Goal: Find specific page/section: Locate a particular part of the current website

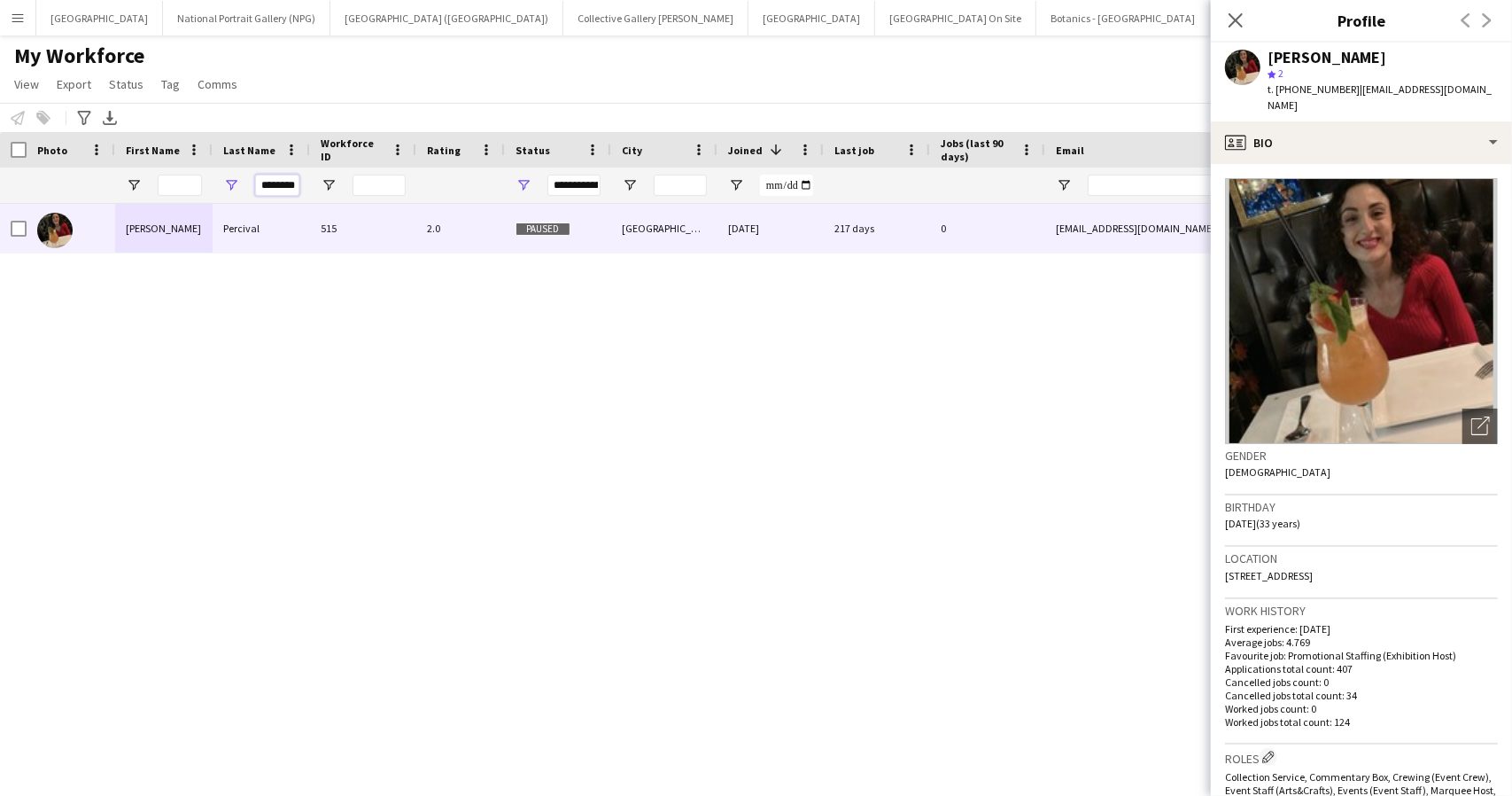
click at [270, 184] on input "********" at bounding box center [277, 185] width 44 height 22
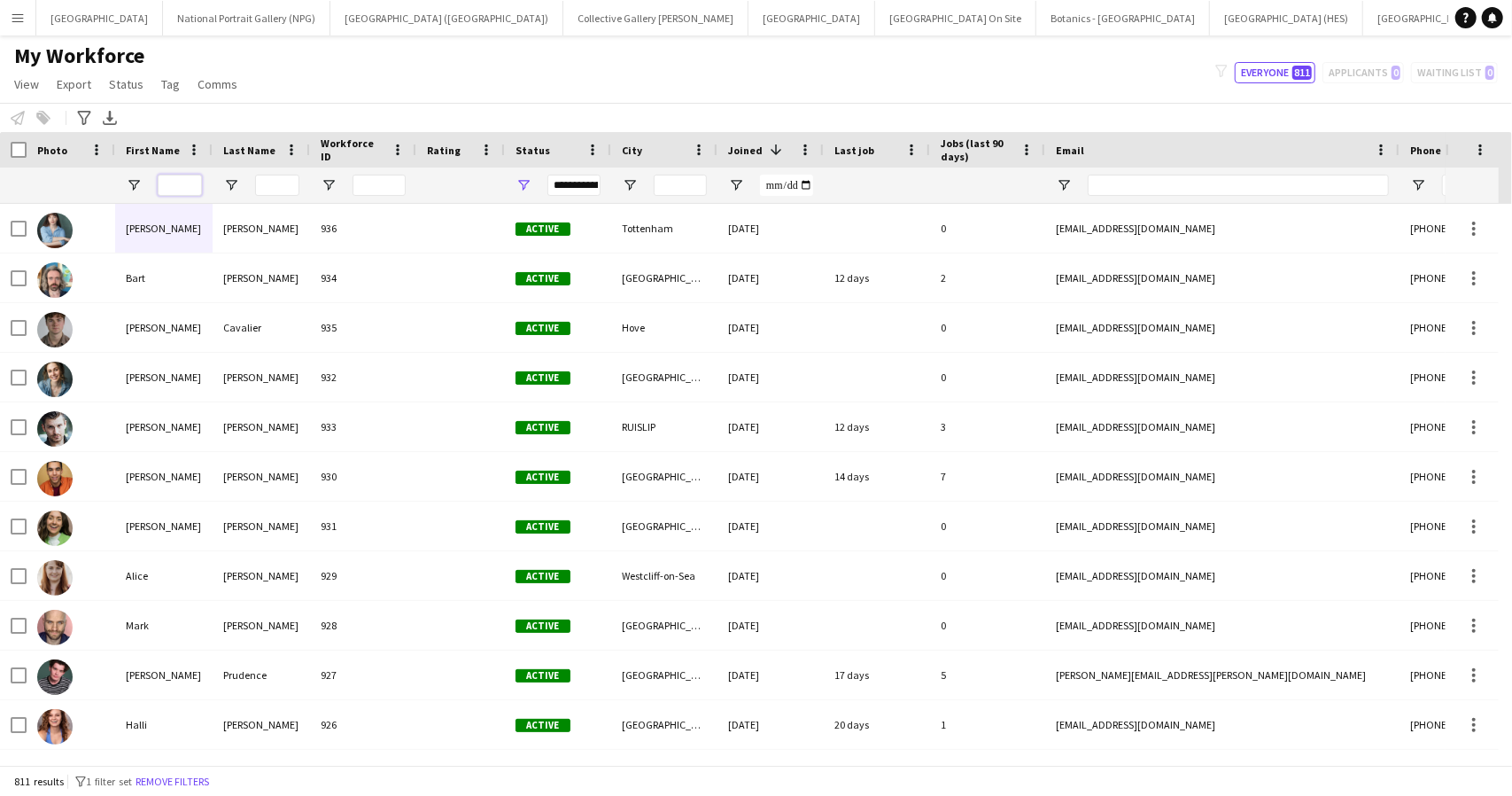
click at [164, 187] on input "First Name Filter Input" at bounding box center [179, 185] width 44 height 22
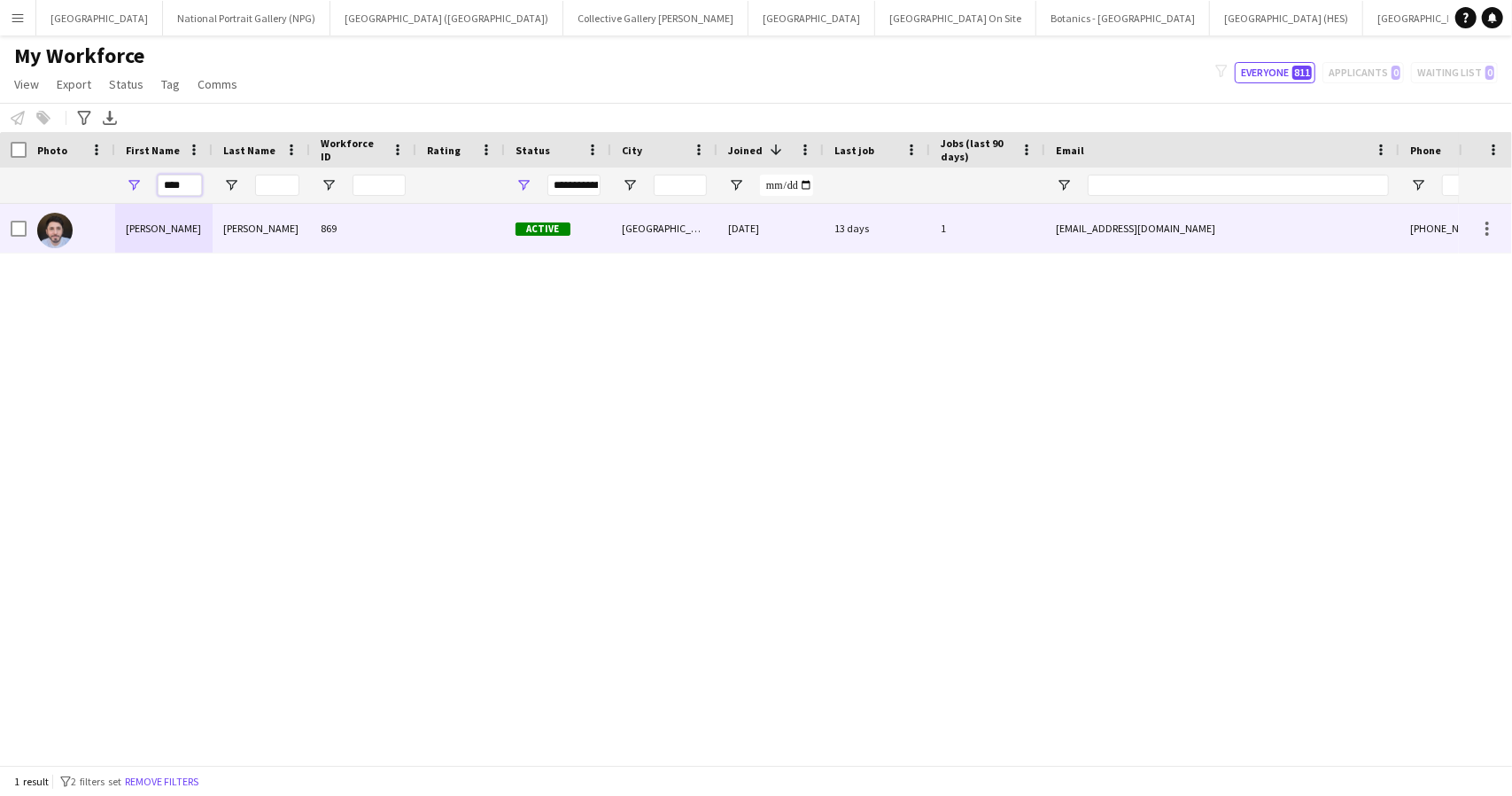
type input "****"
click at [182, 235] on div "[PERSON_NAME]" at bounding box center [164, 228] width 98 height 49
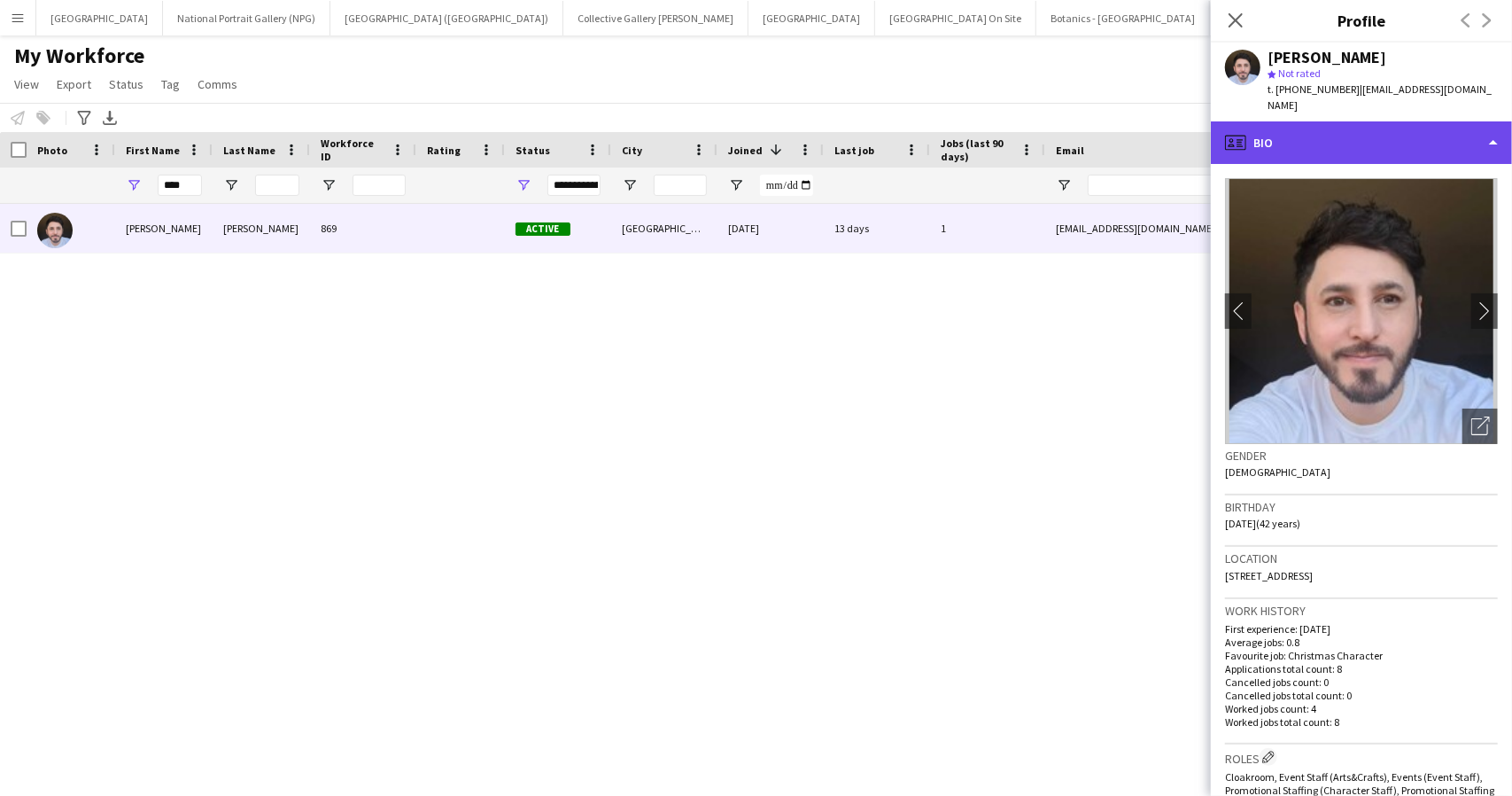
click at [1486, 132] on div "profile Bio" at bounding box center [1362, 142] width 302 height 42
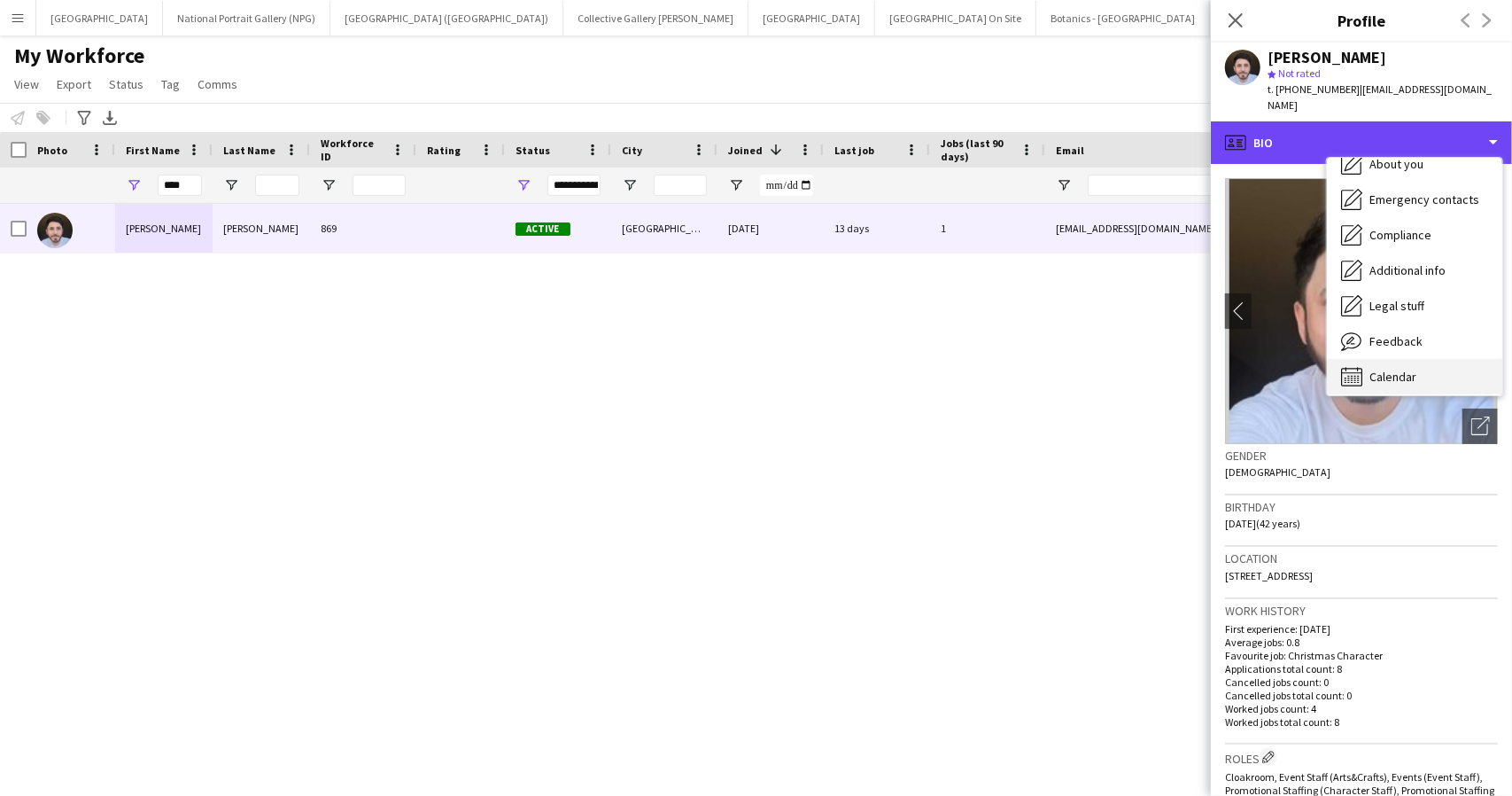
scroll to position [132, 0]
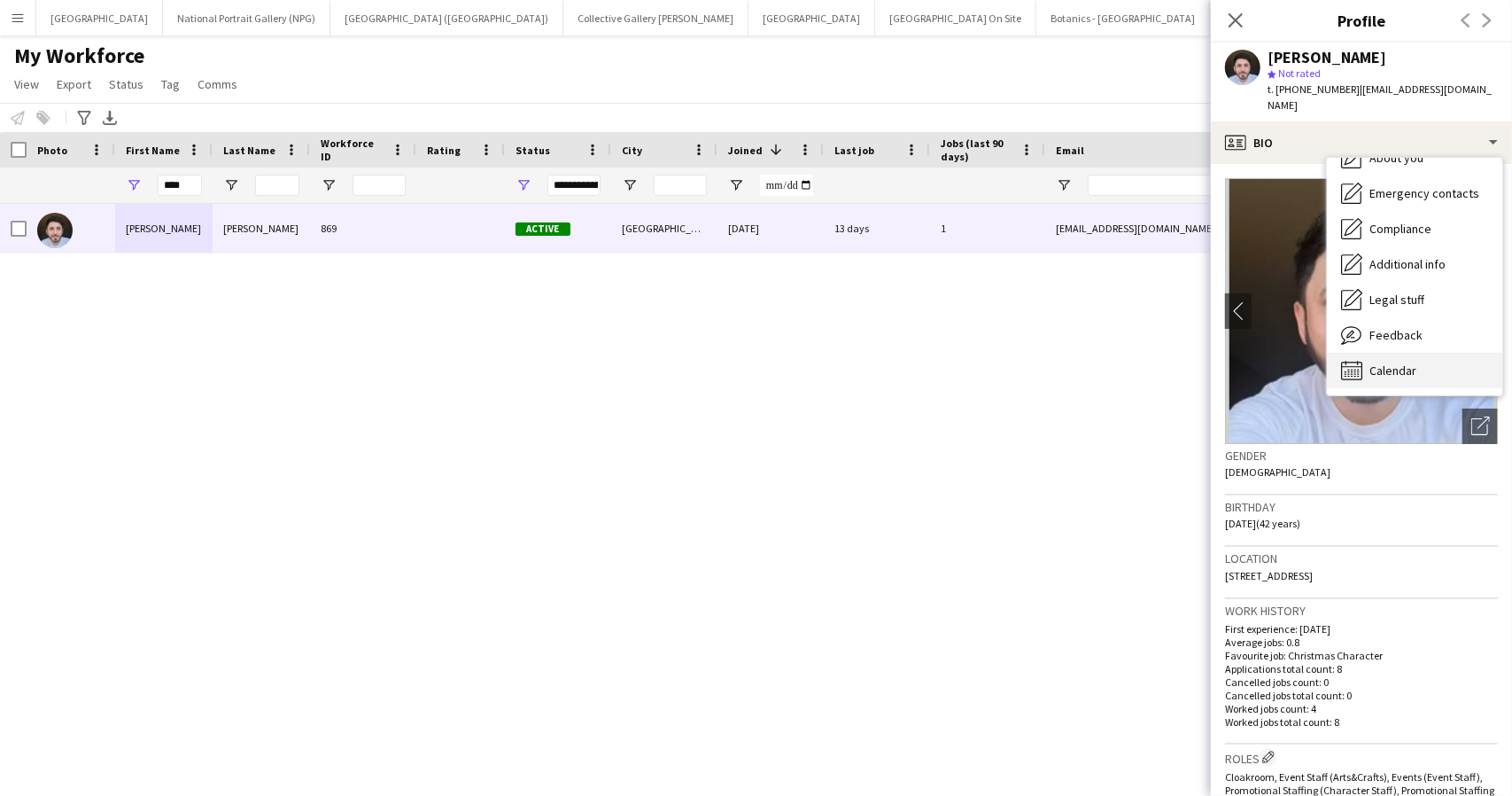
click at [1387, 352] on div "Calendar Calendar" at bounding box center [1414, 370] width 176 height 36
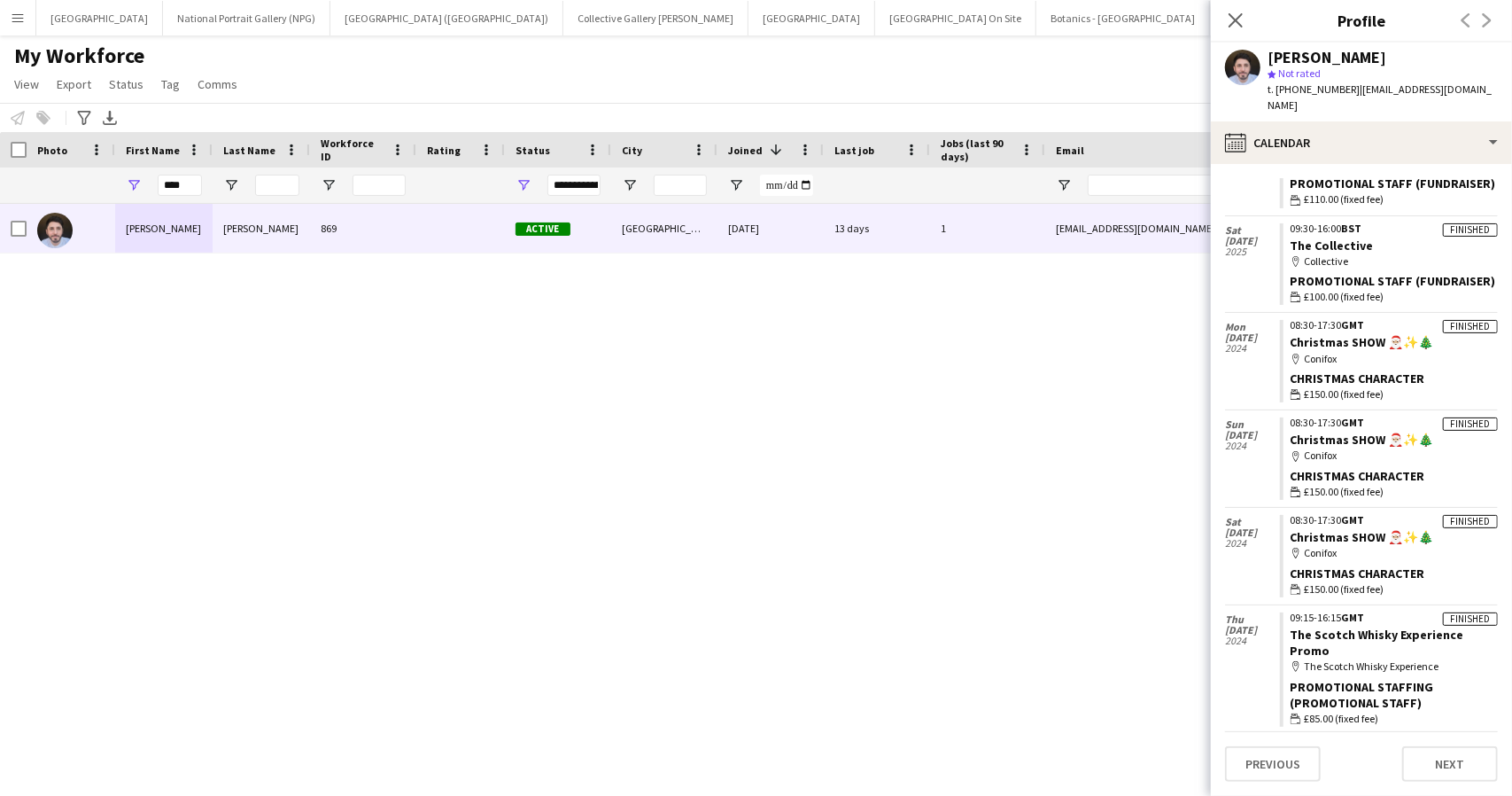
scroll to position [0, 0]
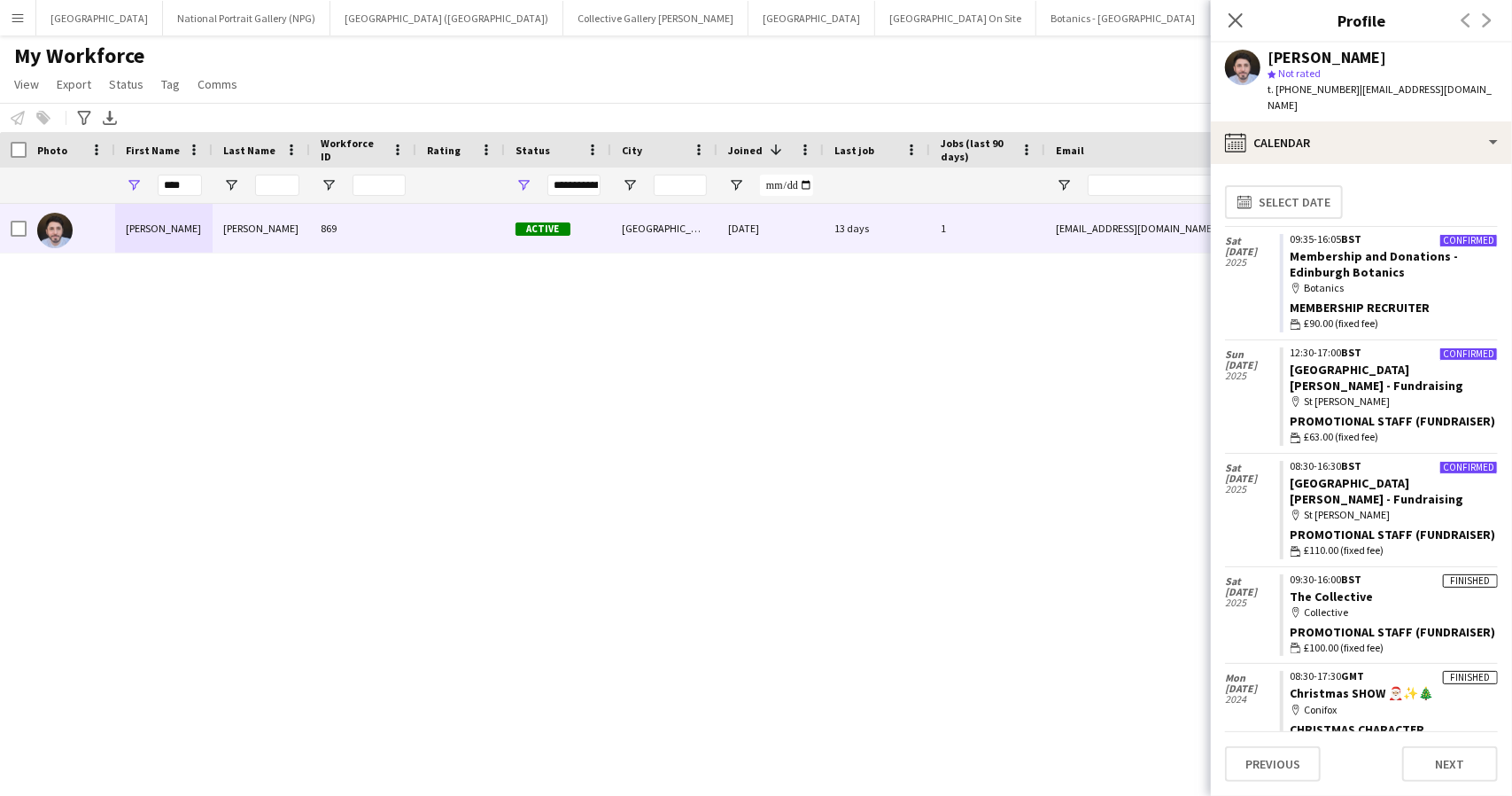
click at [1097, 55] on div "My Workforce View Views Default view New view Update view Delete view Edit name…" at bounding box center [756, 72] width 1512 height 60
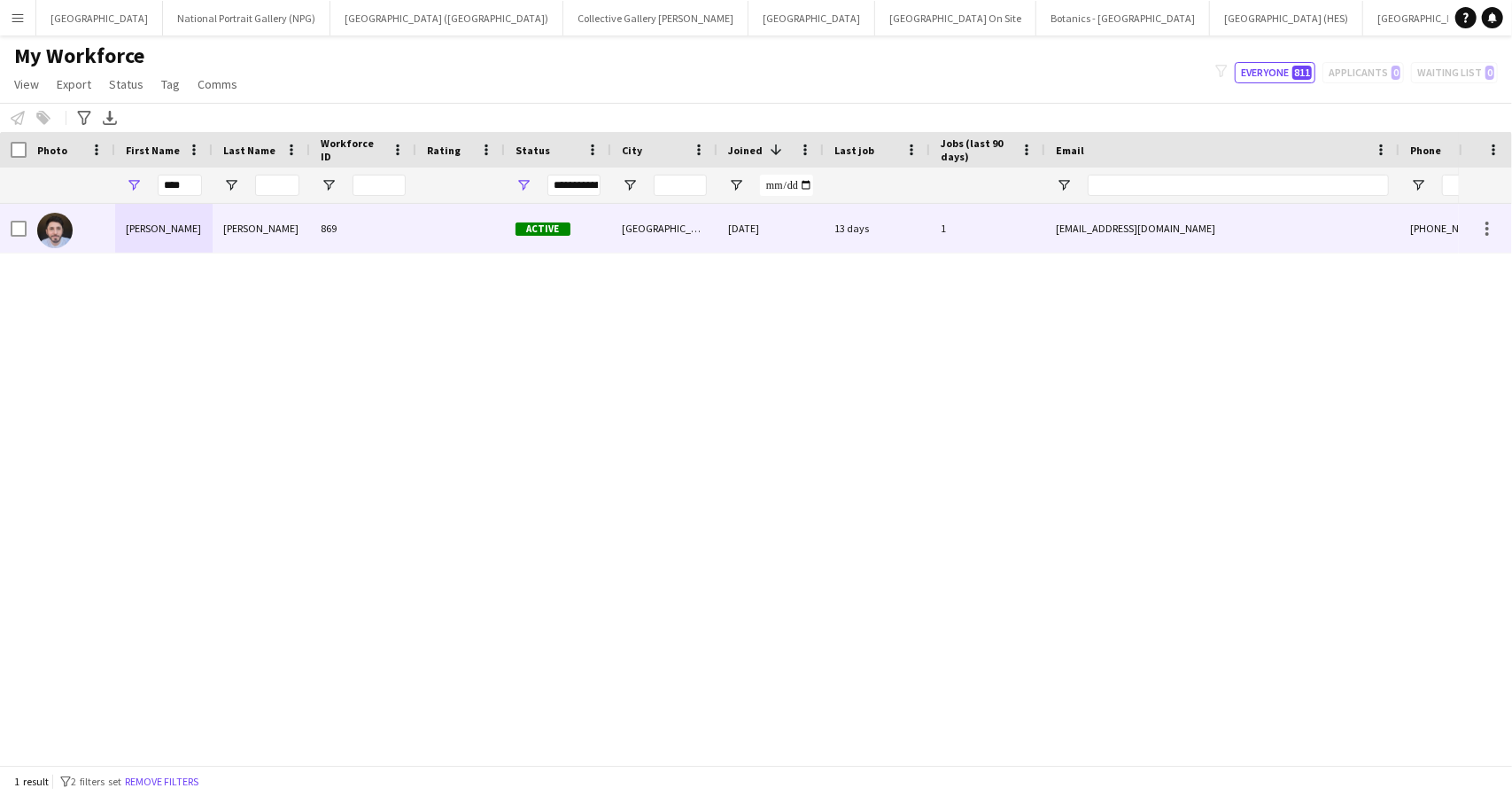
click at [657, 231] on div "[GEOGRAPHIC_DATA]" at bounding box center [664, 228] width 106 height 49
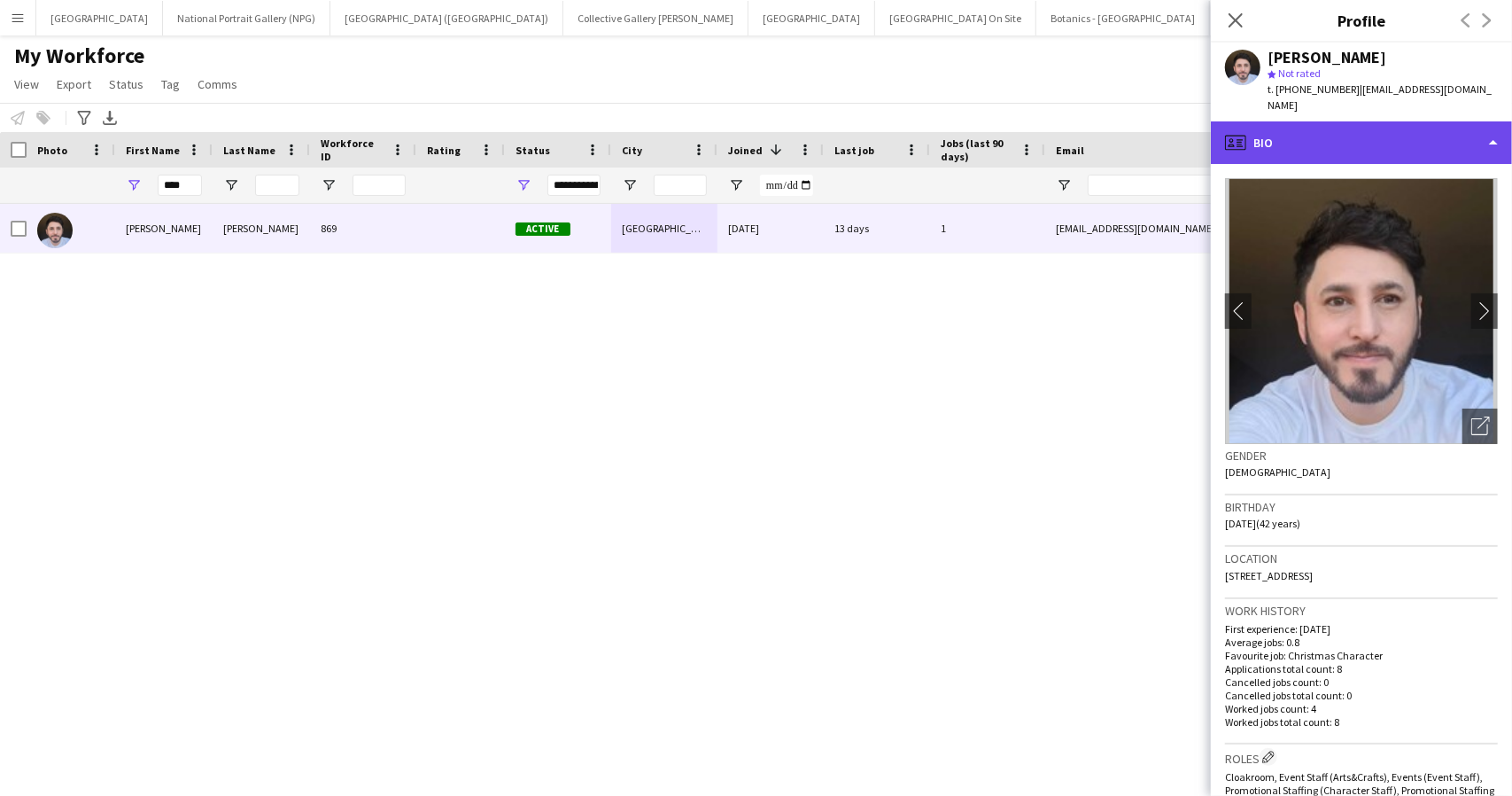
click at [1481, 138] on div "profile Bio" at bounding box center [1362, 142] width 302 height 42
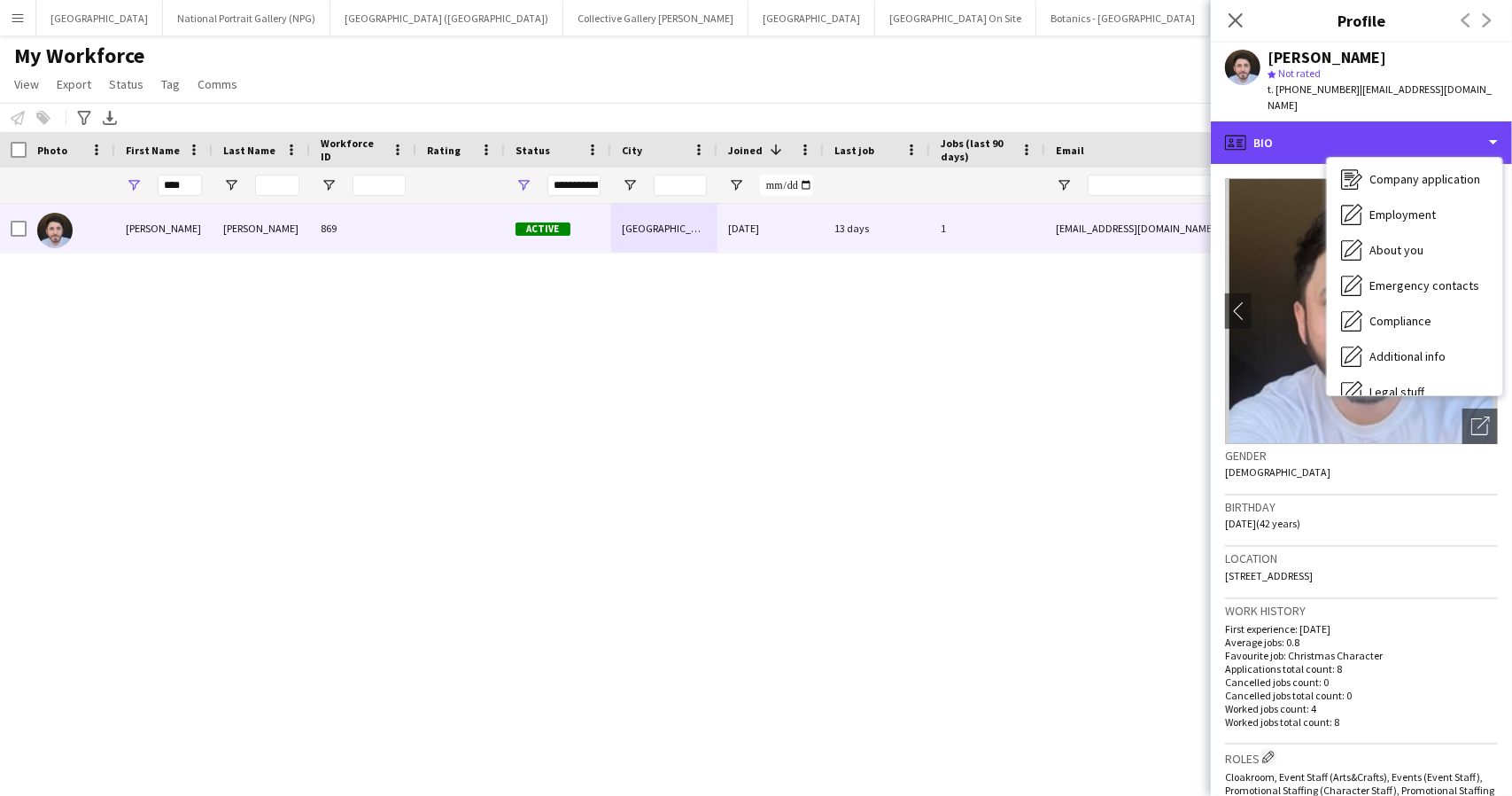
scroll to position [132, 0]
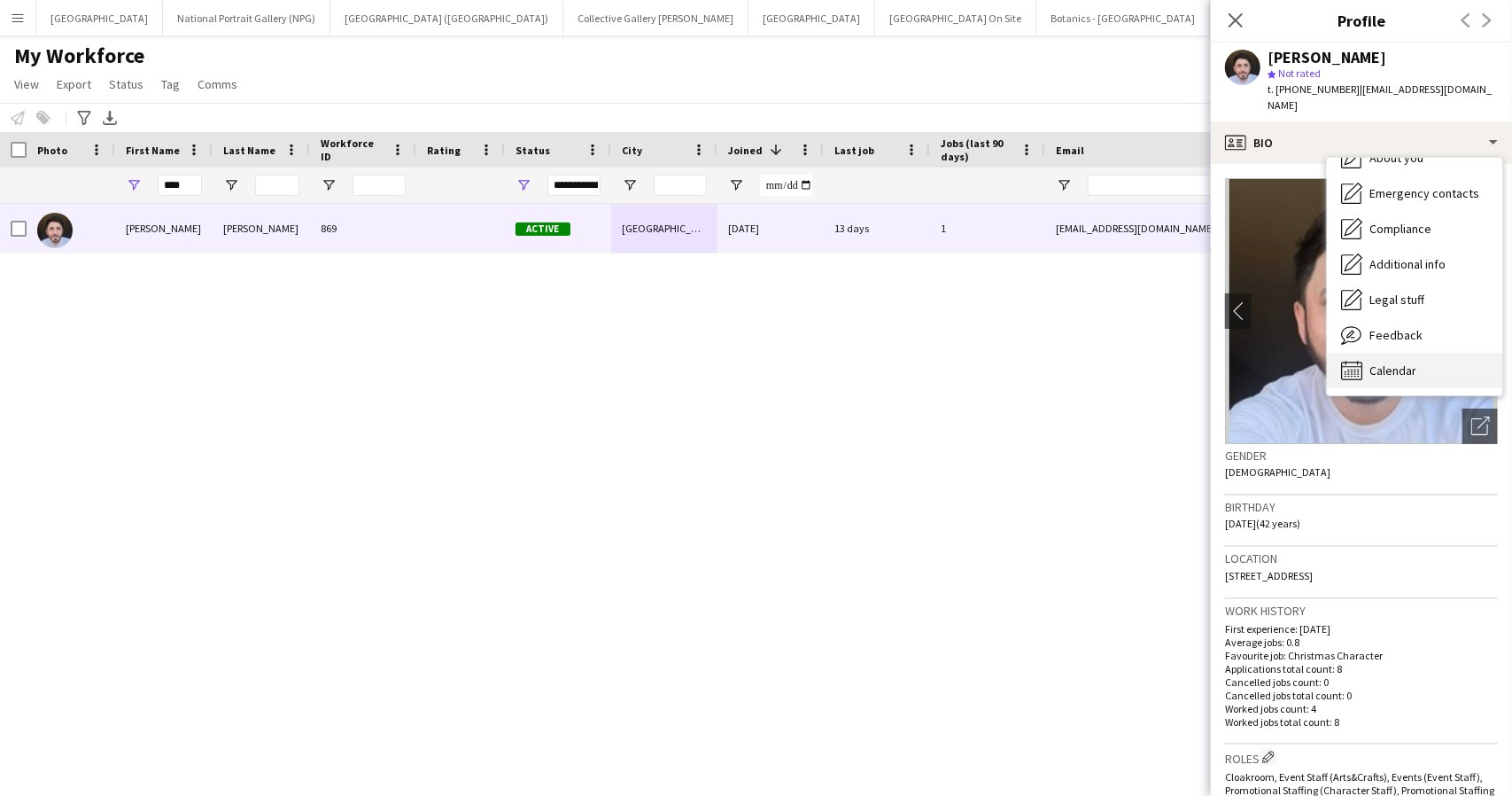
click at [1449, 353] on div "Calendar Calendar" at bounding box center [1414, 370] width 176 height 36
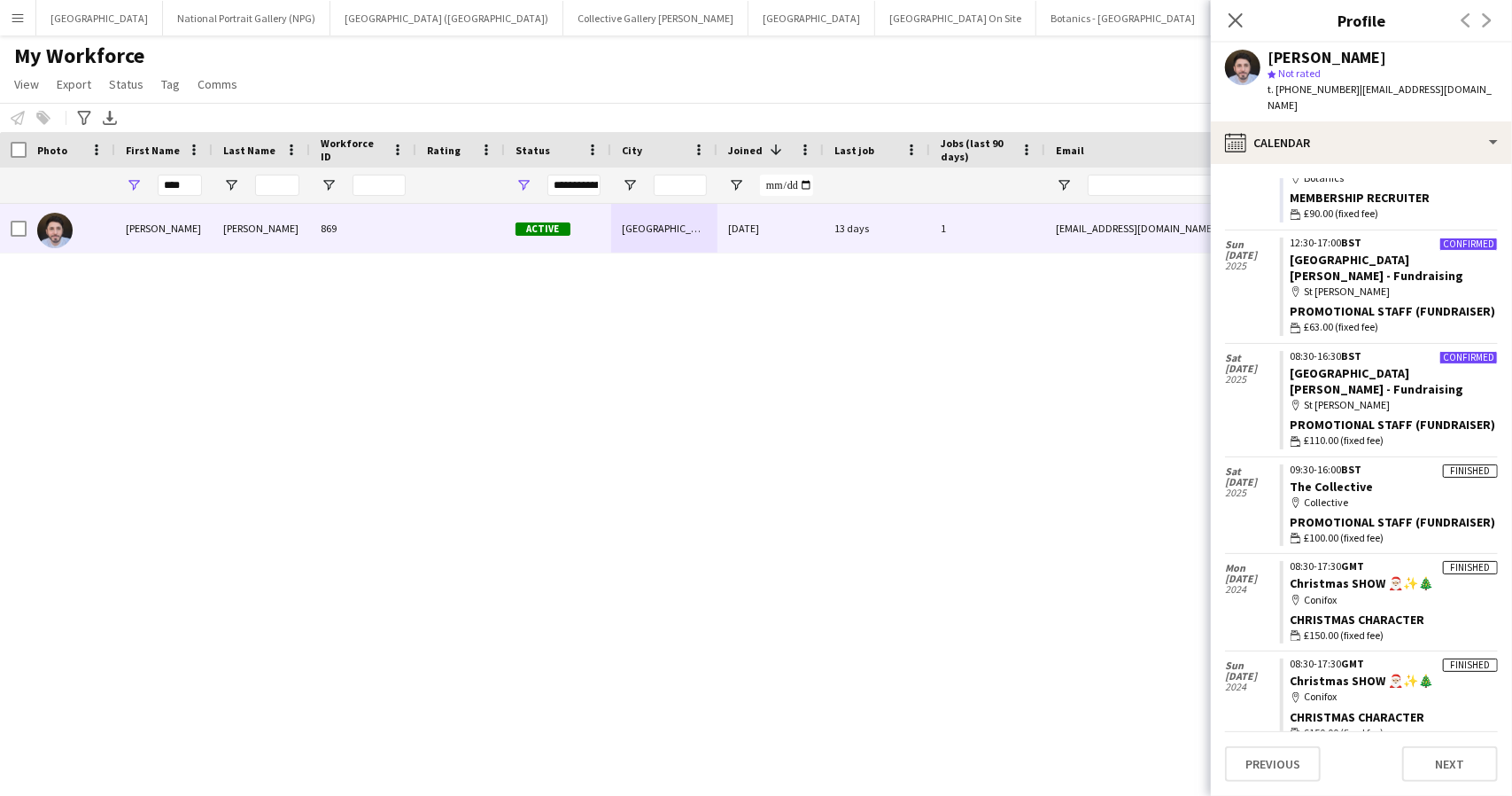
scroll to position [351, 0]
